Goal: Task Accomplishment & Management: Use online tool/utility

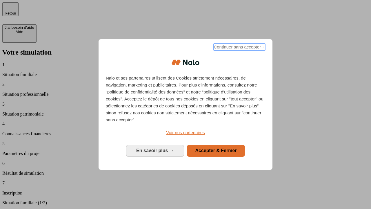
click at [239, 48] on span "Continuer sans accepter →" at bounding box center [240, 47] width 52 height 7
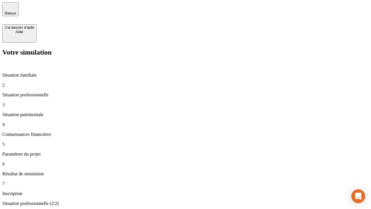
type input "70 000"
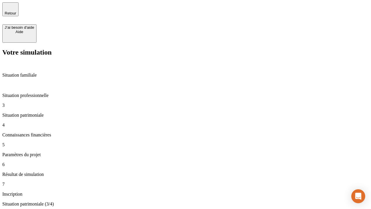
type input "800"
type input "6"
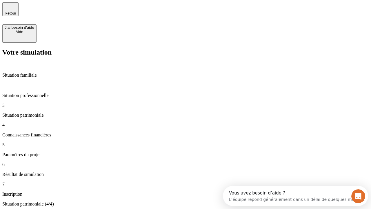
type input "400"
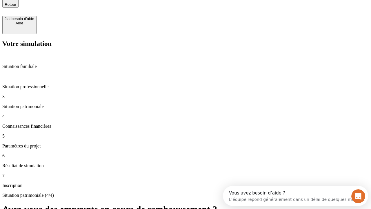
type input "3"
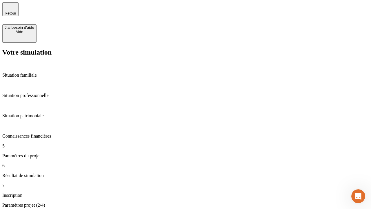
type input "35"
type input "500"
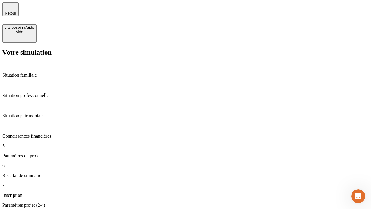
type input "640"
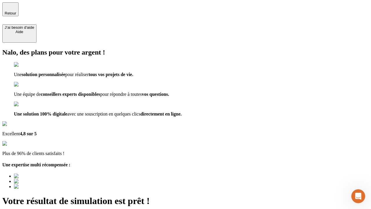
type input "[EMAIL_ADDRESS][DOMAIN_NAME]"
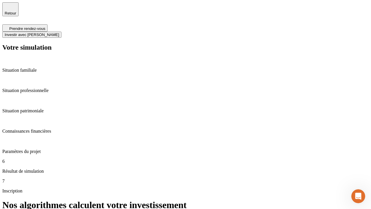
scroll to position [2, 0]
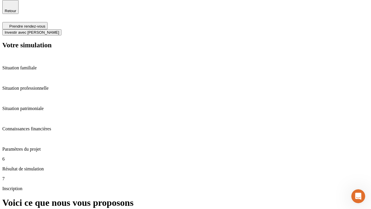
click at [59, 30] on span "Investir avec [PERSON_NAME]" at bounding box center [32, 32] width 55 height 4
